Goal: Navigation & Orientation: Find specific page/section

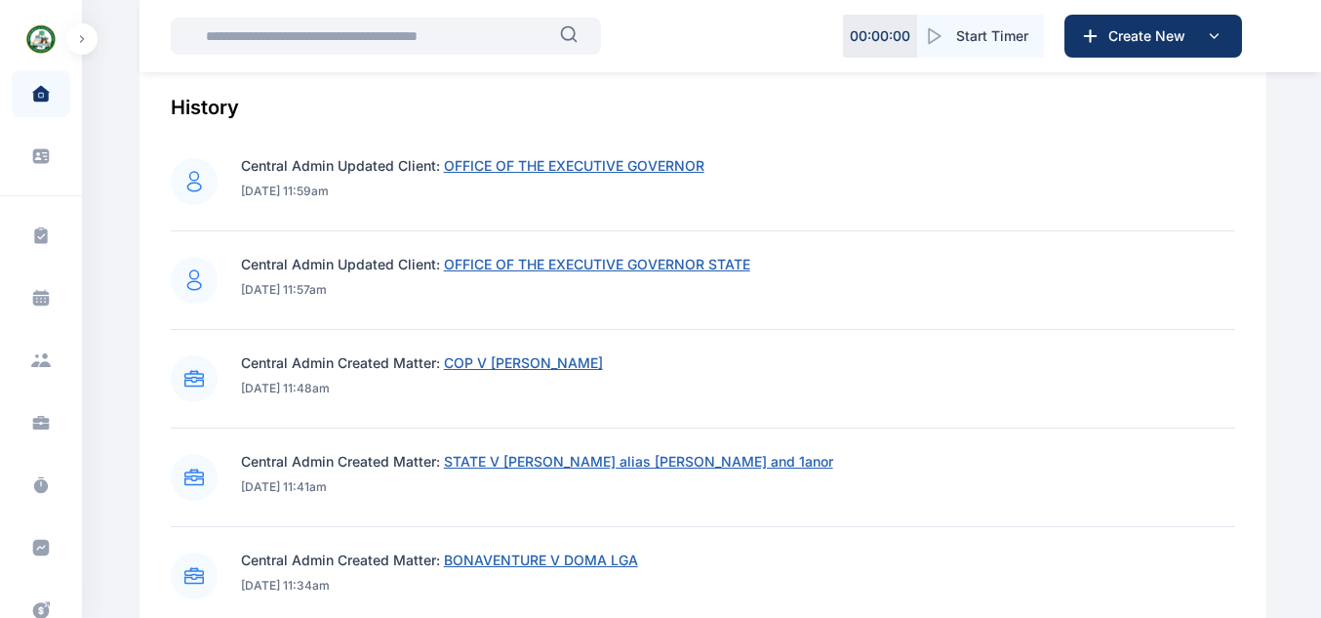
scroll to position [920, 0]
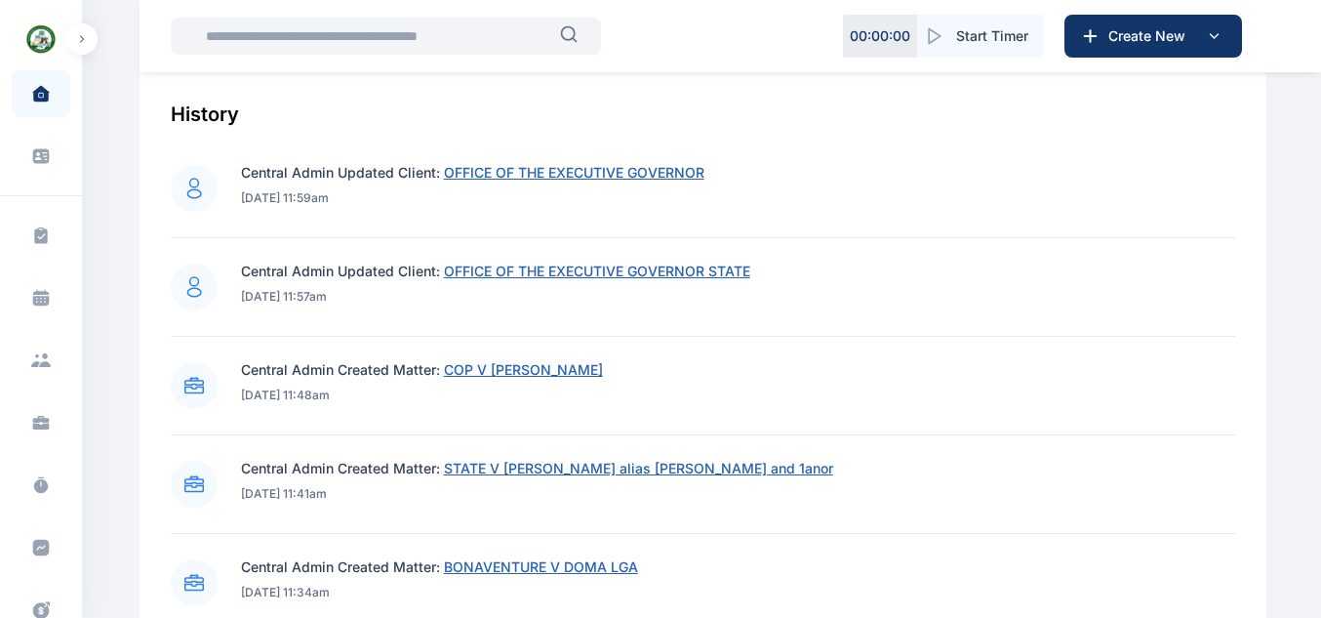
click at [597, 374] on span "COP V [PERSON_NAME]" at bounding box center [523, 369] width 159 height 17
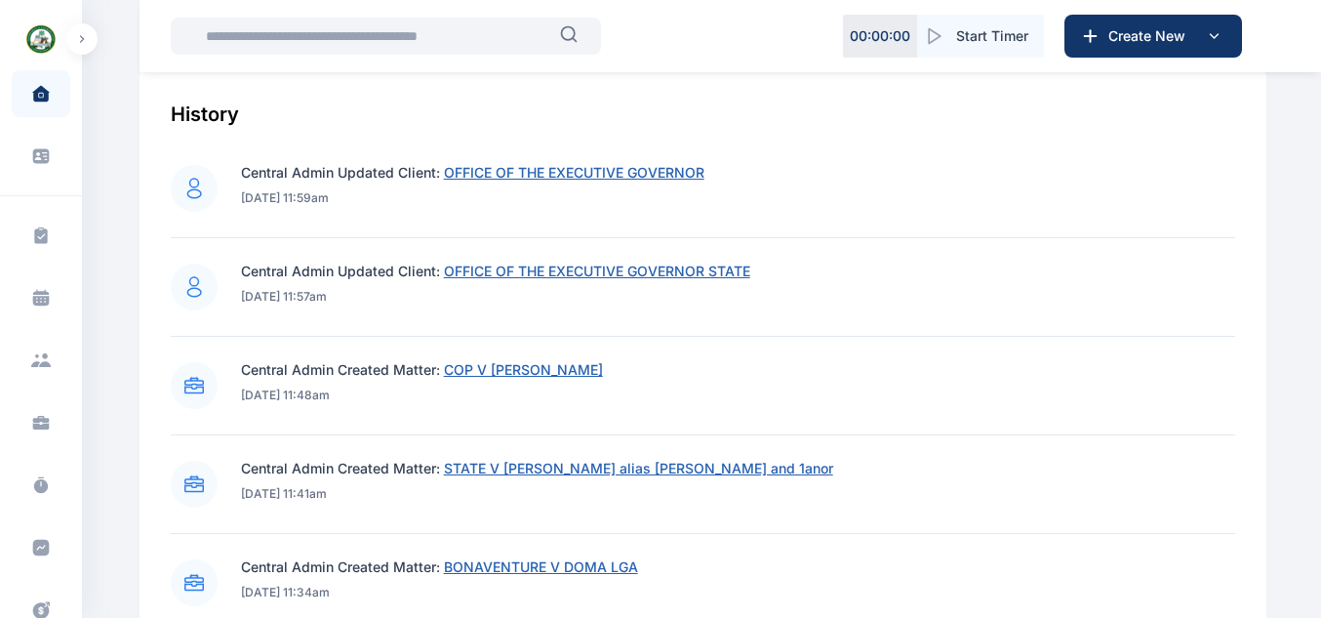
click at [597, 374] on span "COP V [PERSON_NAME]" at bounding box center [523, 369] width 159 height 17
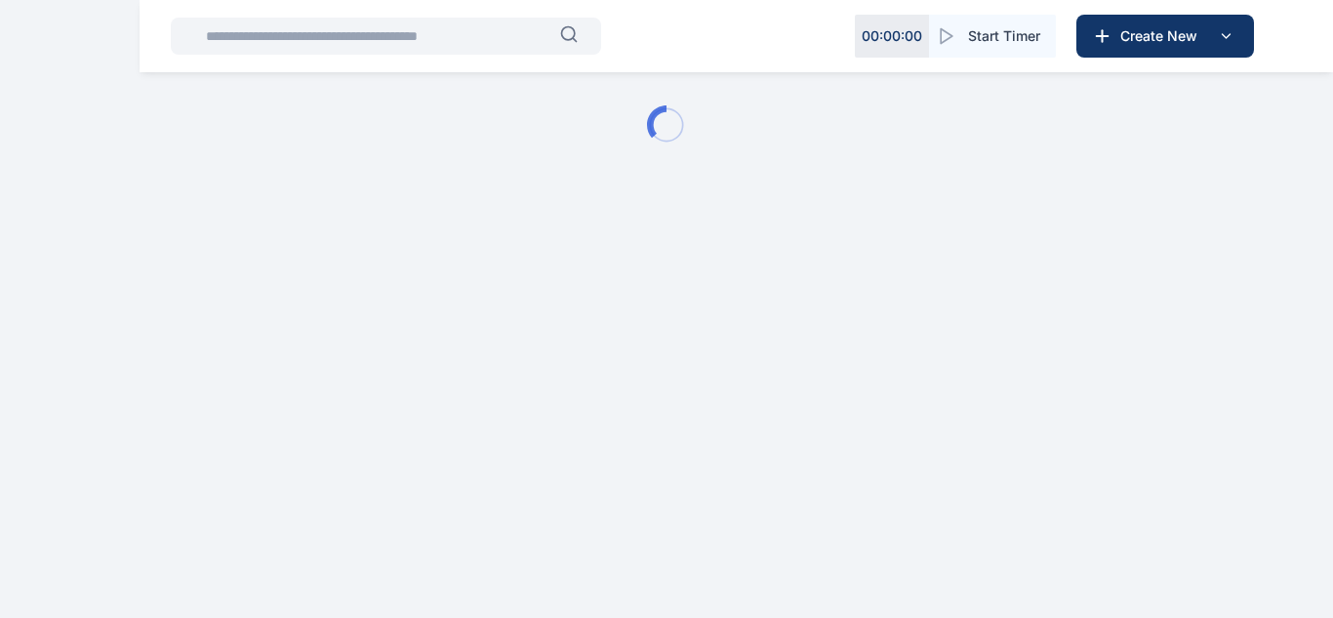
click at [611, 250] on html "00 : 00 : 00 Start Timer Create New Matter Dashboard - Digits Law" at bounding box center [666, 125] width 1333 height 250
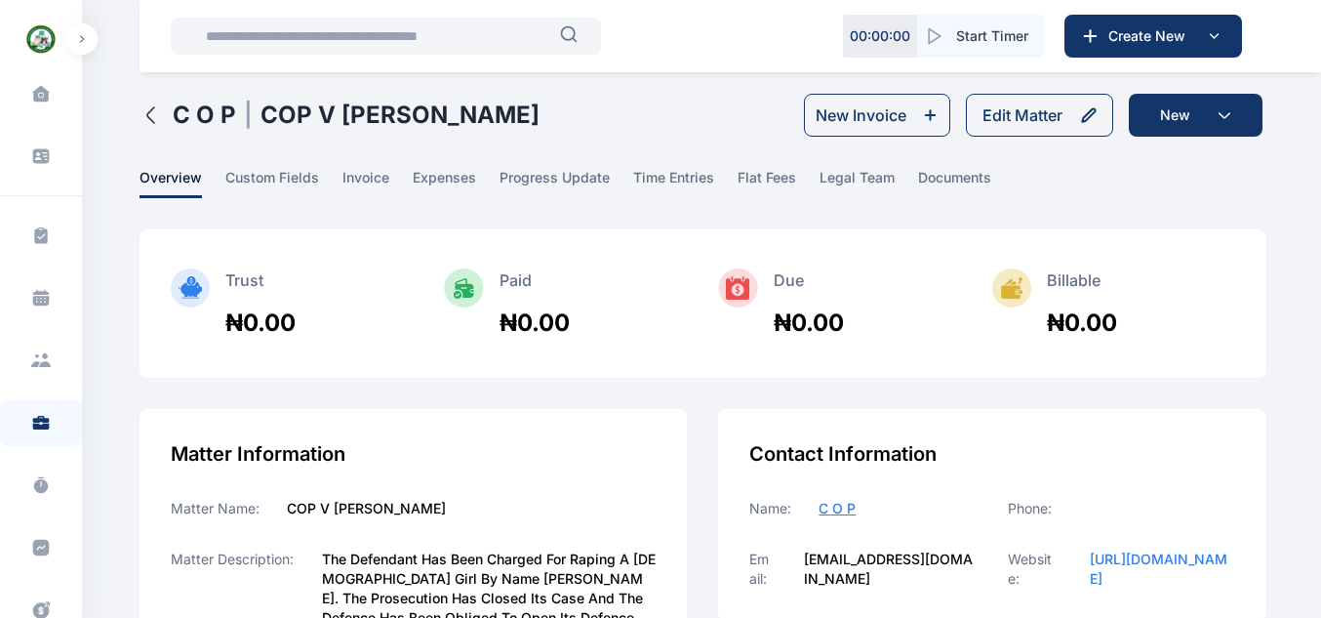
click at [321, 182] on link "custom fields" at bounding box center [283, 183] width 117 height 30
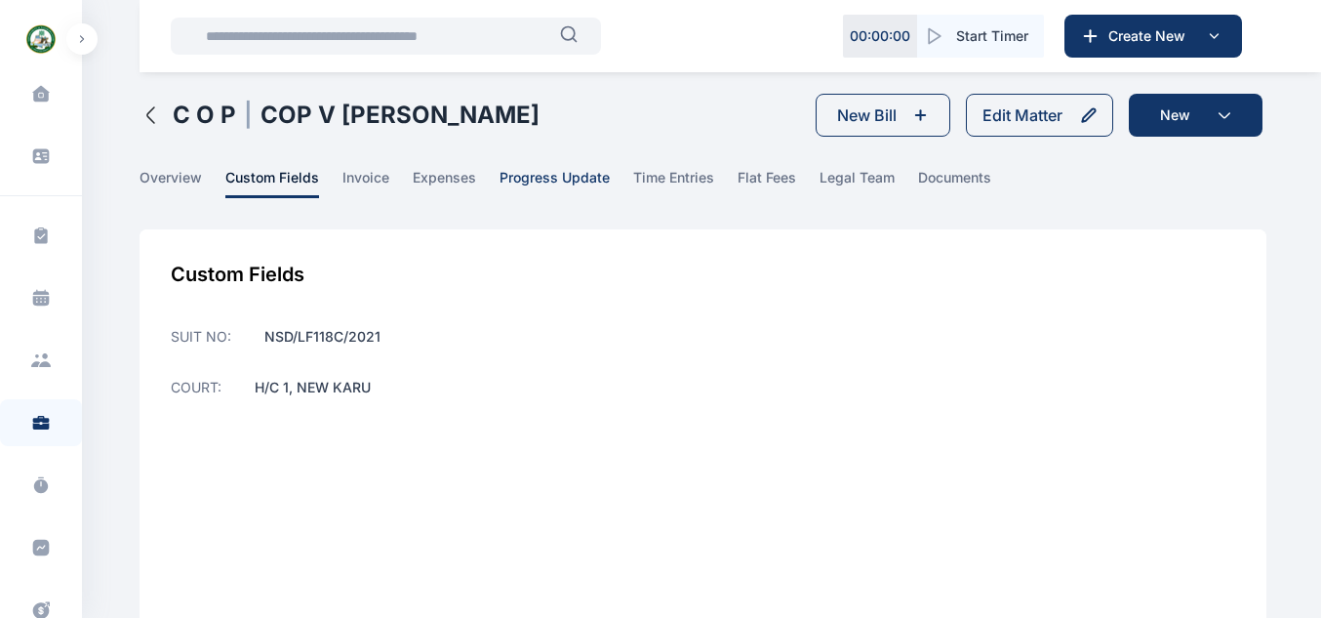
click at [517, 177] on span "progress update" at bounding box center [555, 183] width 110 height 30
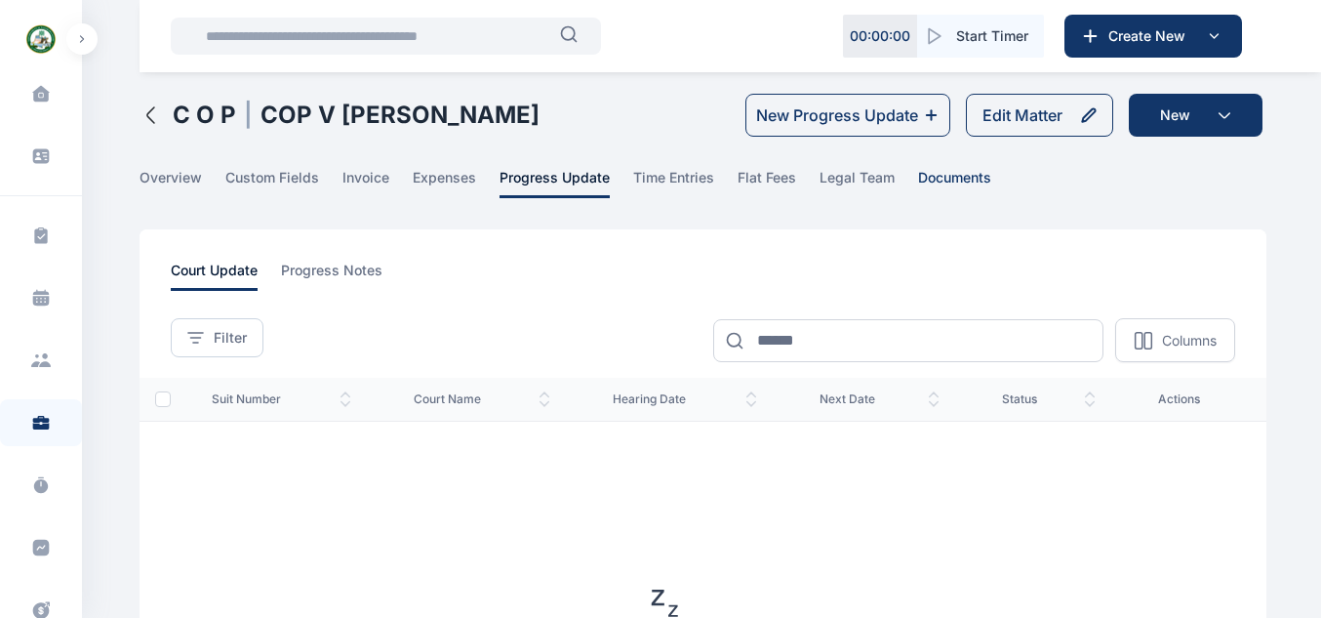
click at [934, 178] on span "documents" at bounding box center [954, 183] width 73 height 30
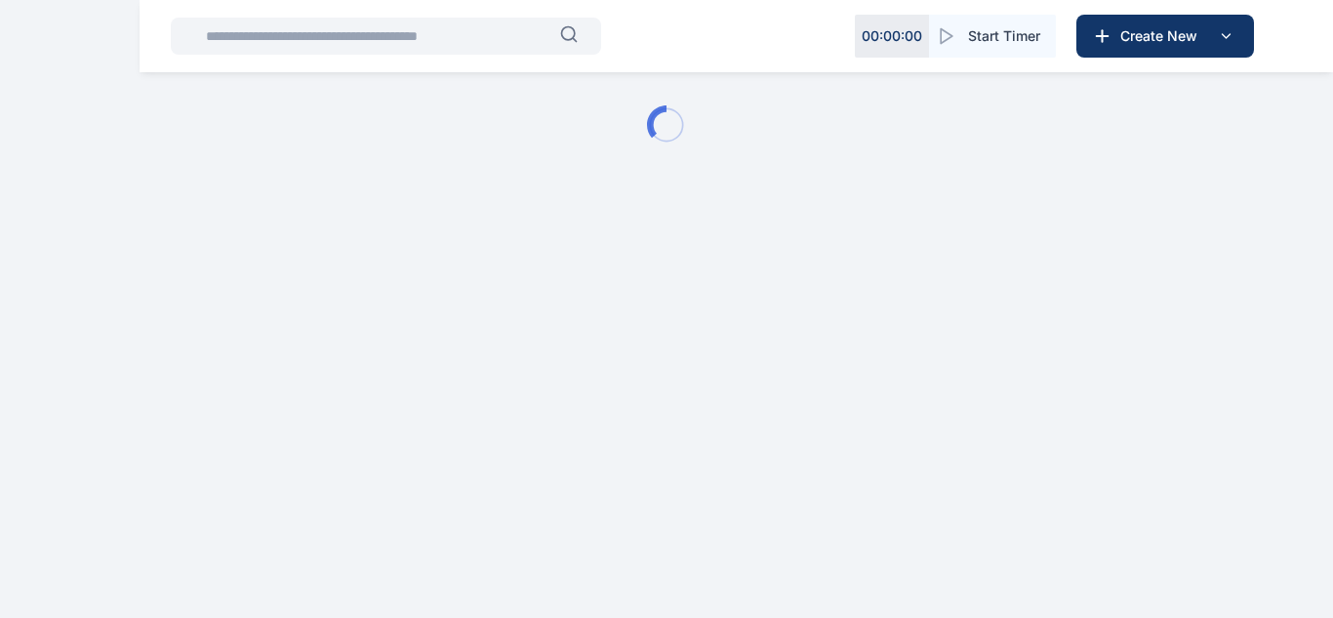
click at [838, 170] on div at bounding box center [666, 125] width 1333 height 250
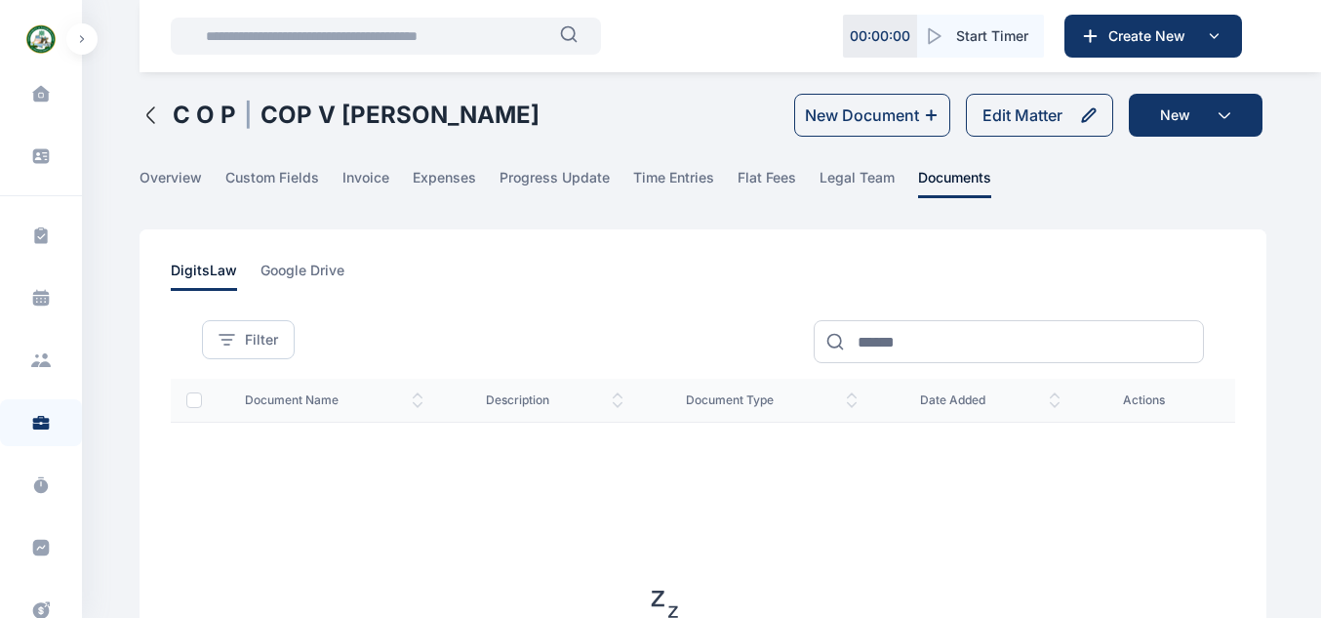
click at [838, 170] on span "legal team" at bounding box center [857, 183] width 75 height 30
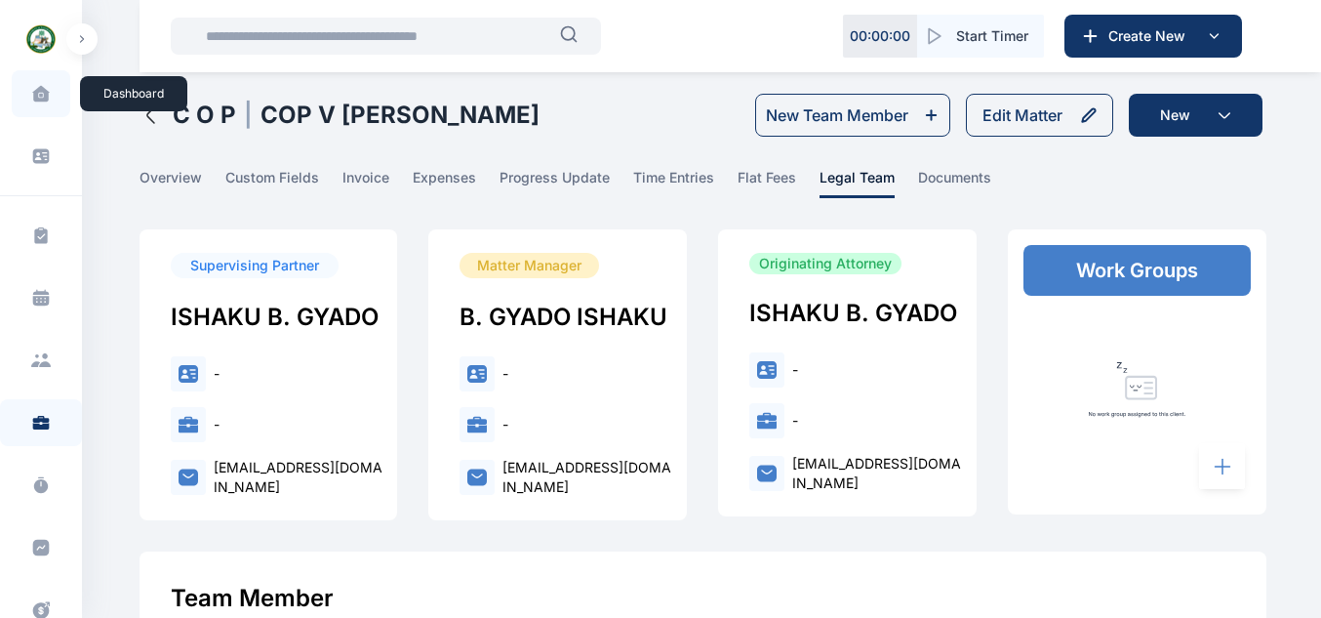
click at [40, 103] on span at bounding box center [41, 93] width 49 height 41
